Goal: Transaction & Acquisition: Purchase product/service

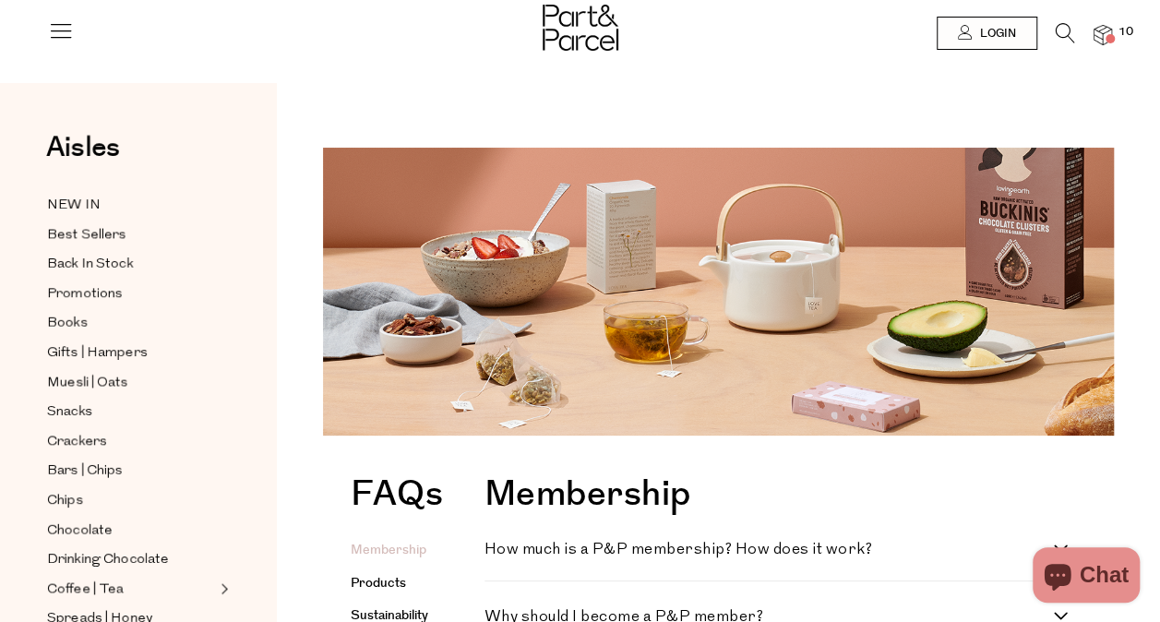
click at [1102, 26] on img at bounding box center [1103, 35] width 18 height 21
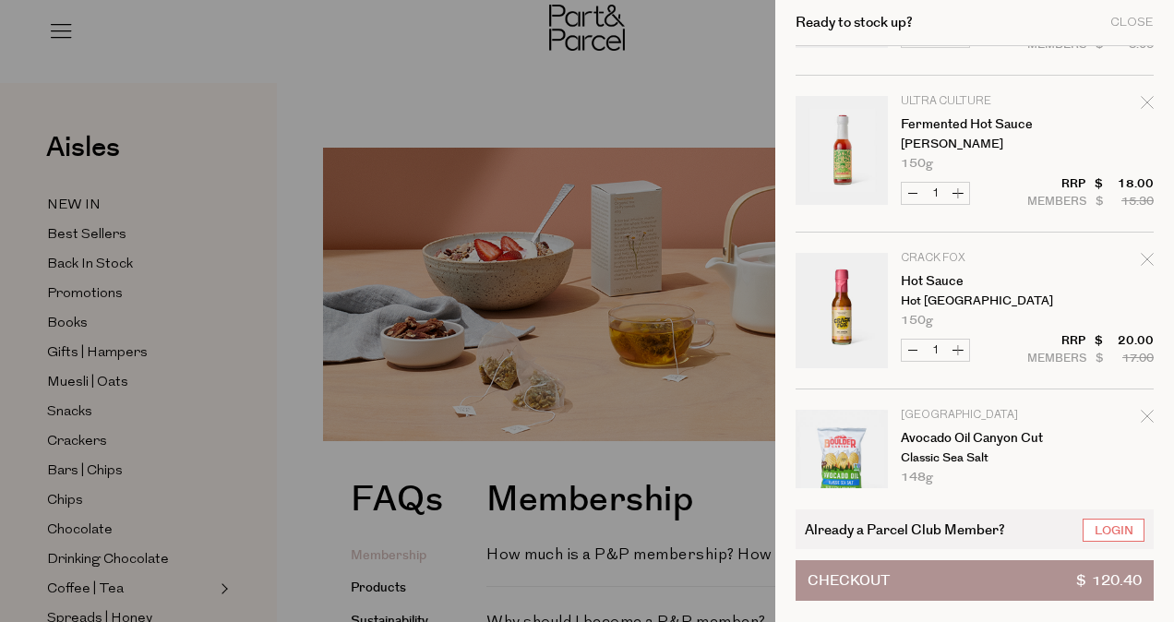
scroll to position [756, 0]
click at [1141, 255] on icon "Remove Hot Sauce" at bounding box center [1147, 258] width 13 height 13
type input "Add Membership"
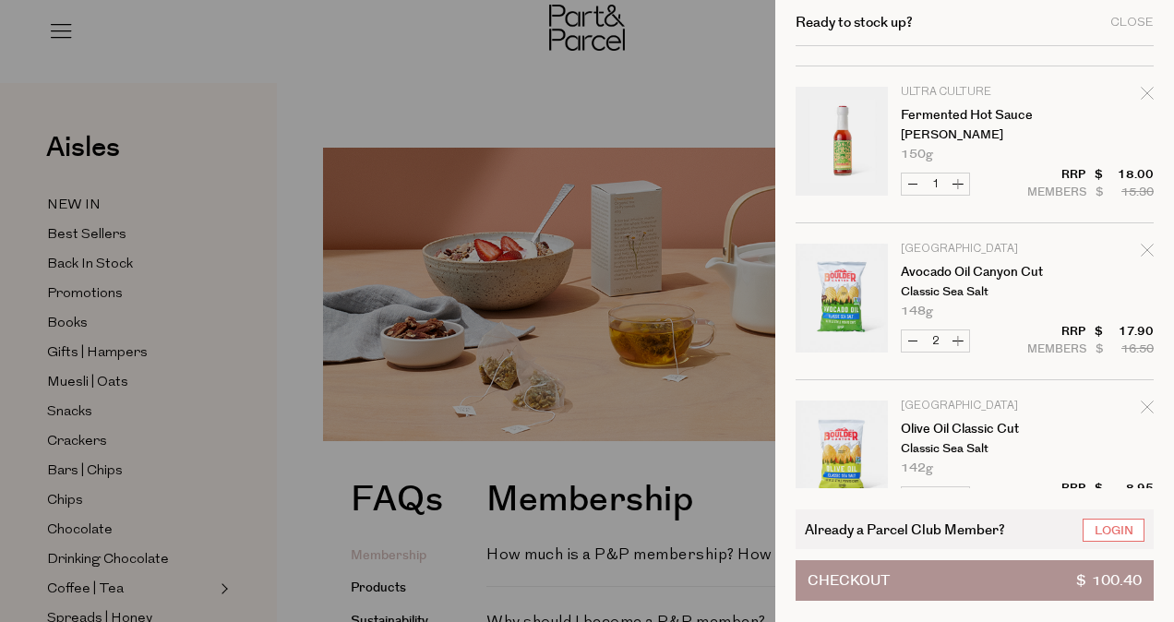
scroll to position [970, 0]
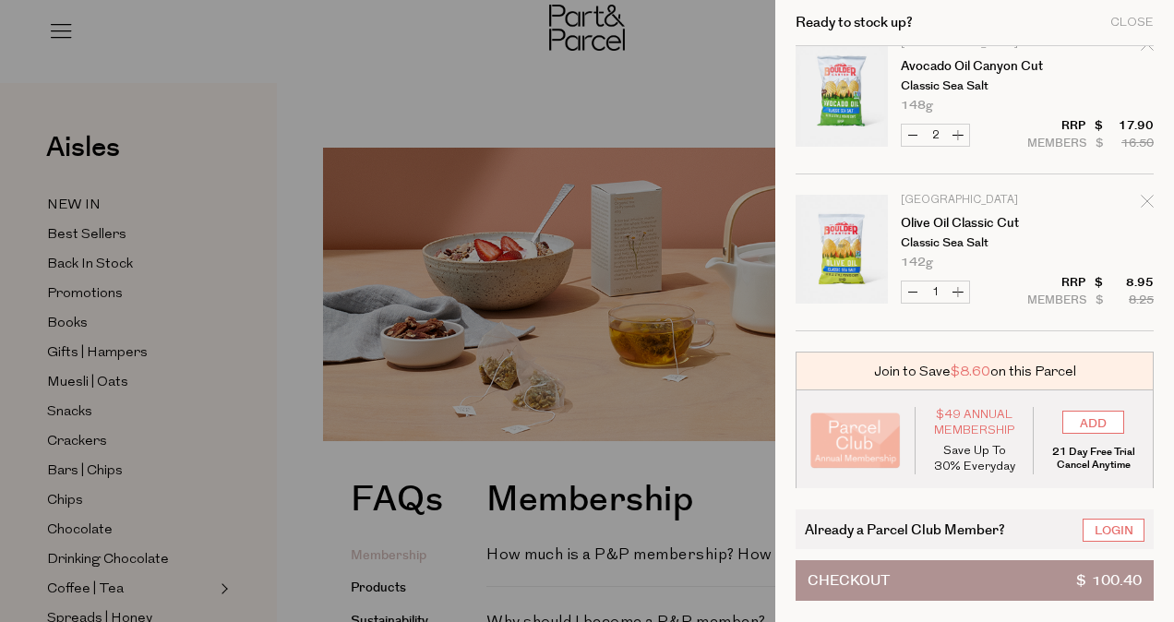
click at [930, 582] on button "Checkout $ 100.40" at bounding box center [975, 580] width 358 height 41
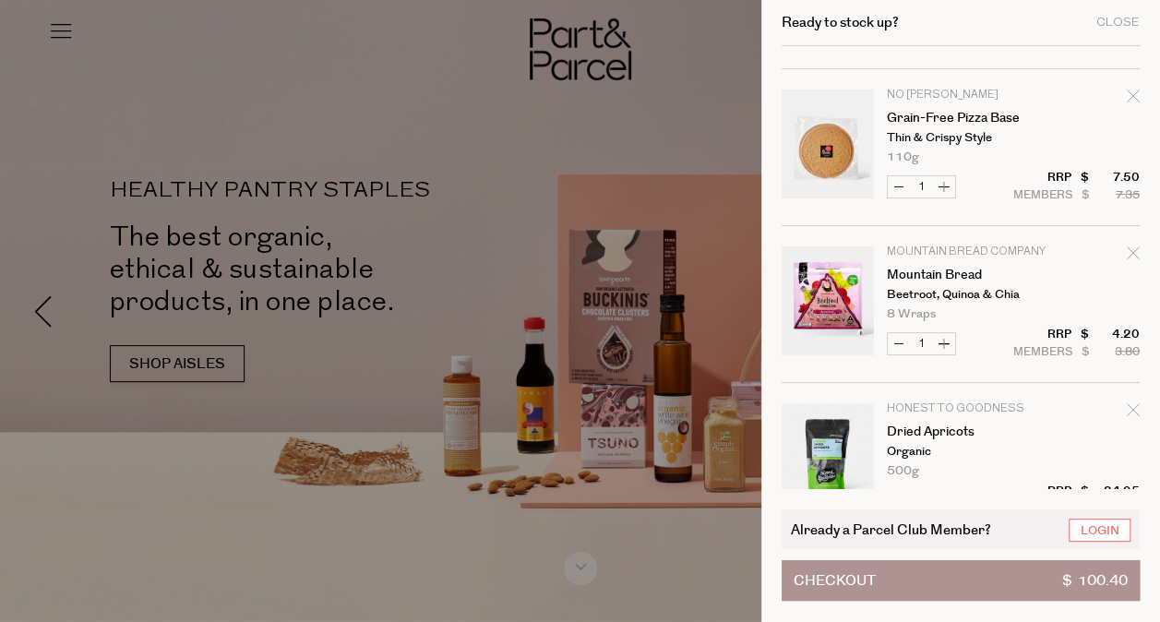
click at [953, 337] on button "Increase Mountain Bread" at bounding box center [944, 343] width 22 height 21
type input "2"
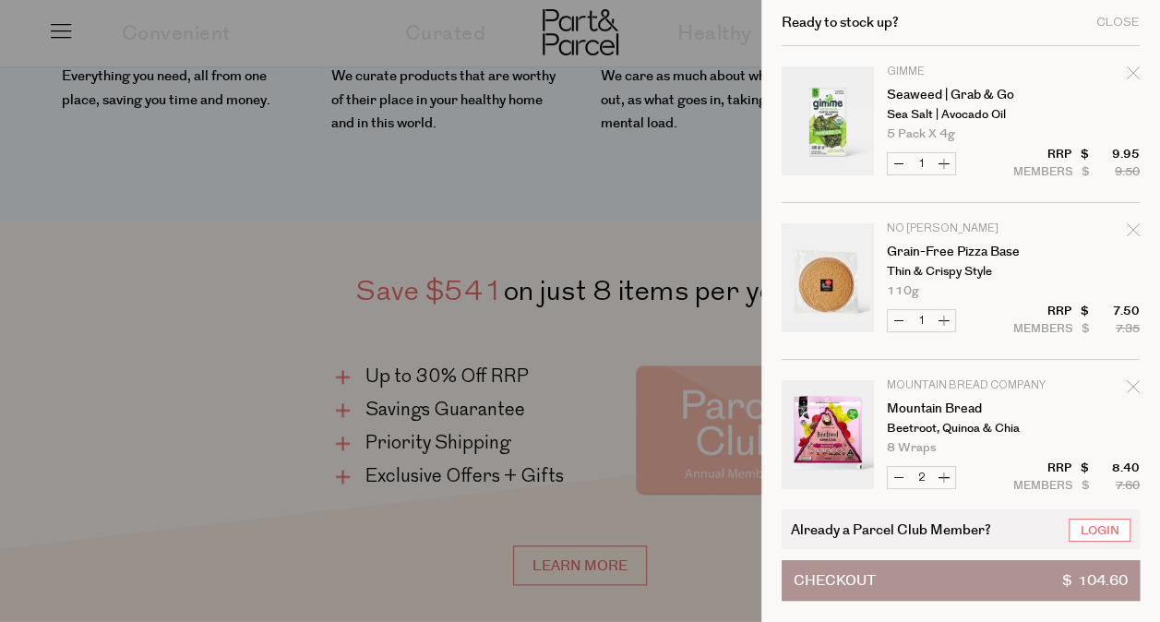
click at [955, 318] on button "Increase Grain-Free Pizza Base" at bounding box center [944, 320] width 22 height 21
type input "2"
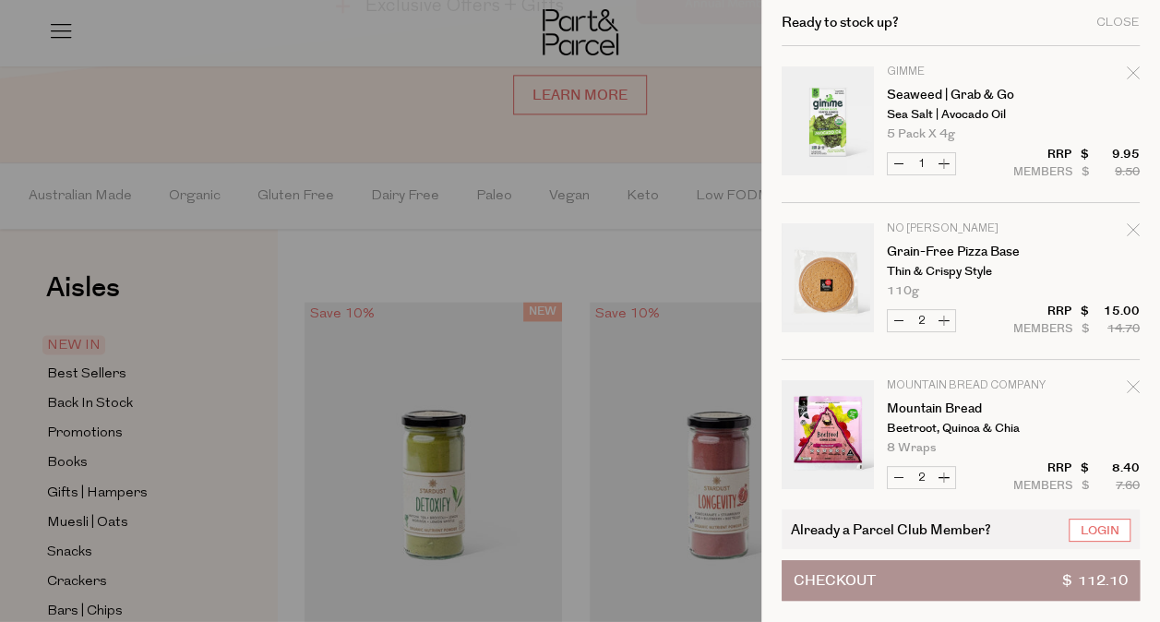
scroll to position [970, 0]
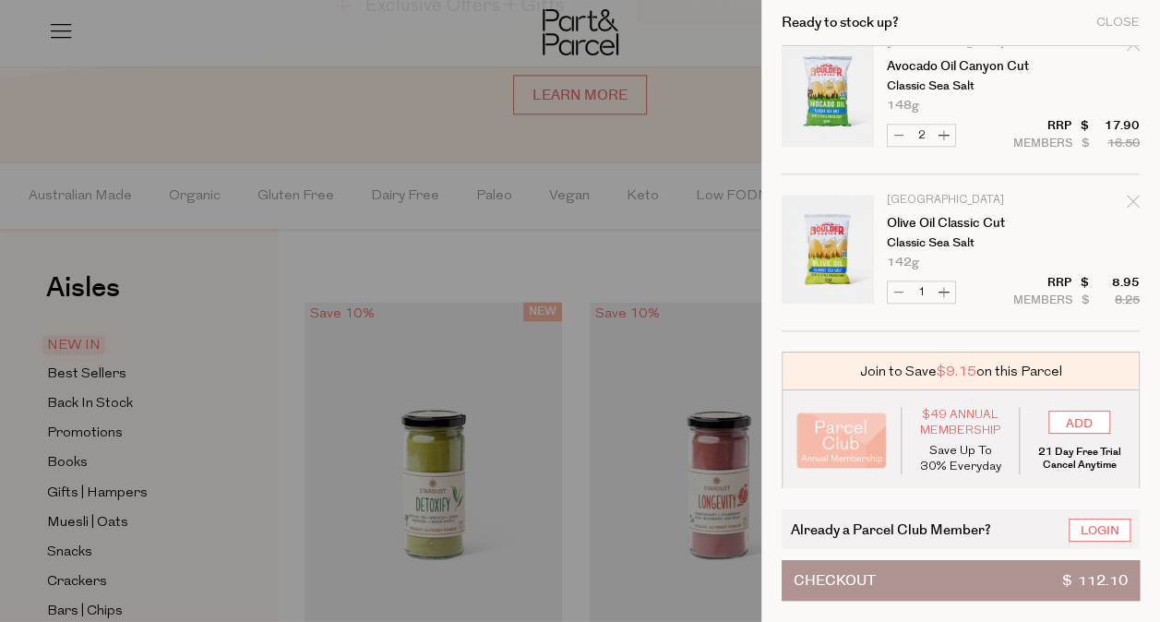
click at [951, 574] on button "Checkout $ 112.10" at bounding box center [961, 580] width 358 height 41
